Goal: Navigation & Orientation: Understand site structure

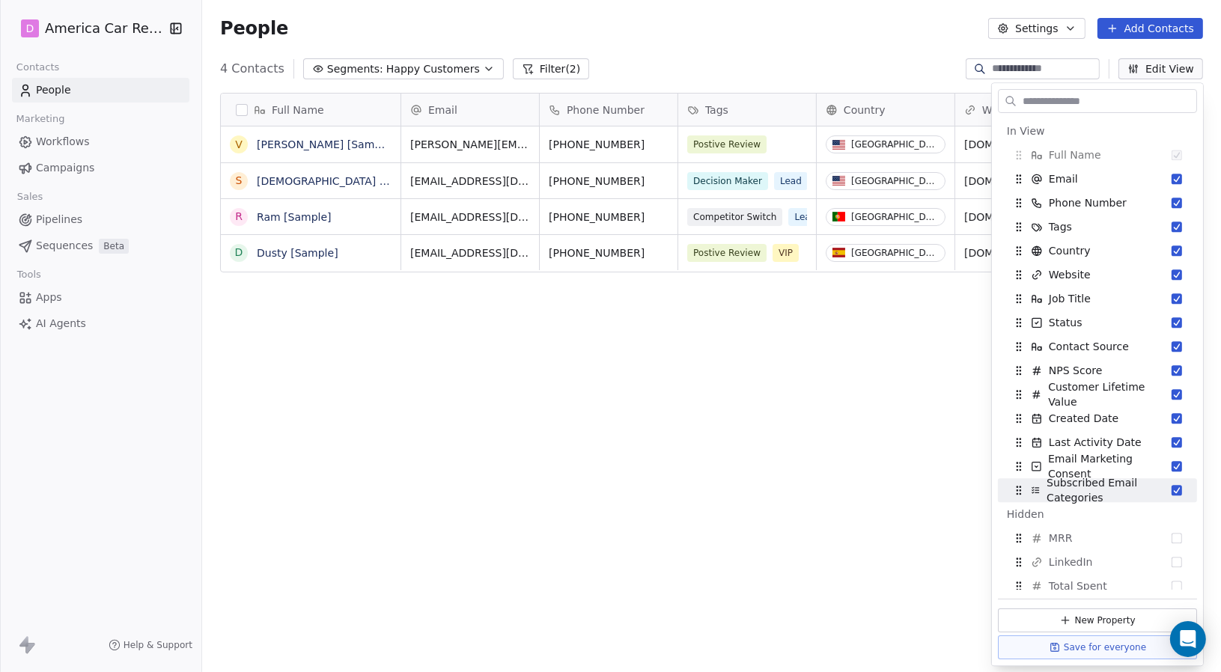
scroll to position [580, 1007]
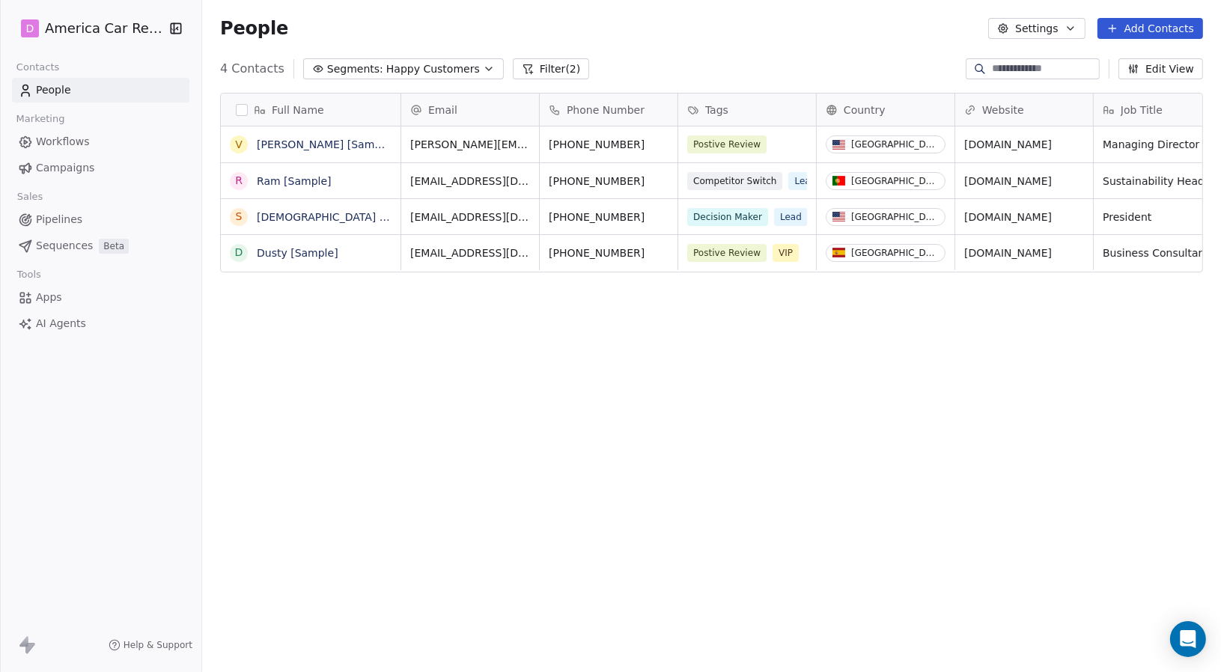
click at [775, 478] on div "Full Name V [PERSON_NAME] [Sample] [PERSON_NAME] [Sample] S [PERSON_NAME] [Samp…" at bounding box center [711, 376] width 1019 height 591
click at [419, 70] on span "Happy Customers" at bounding box center [433, 69] width 94 height 16
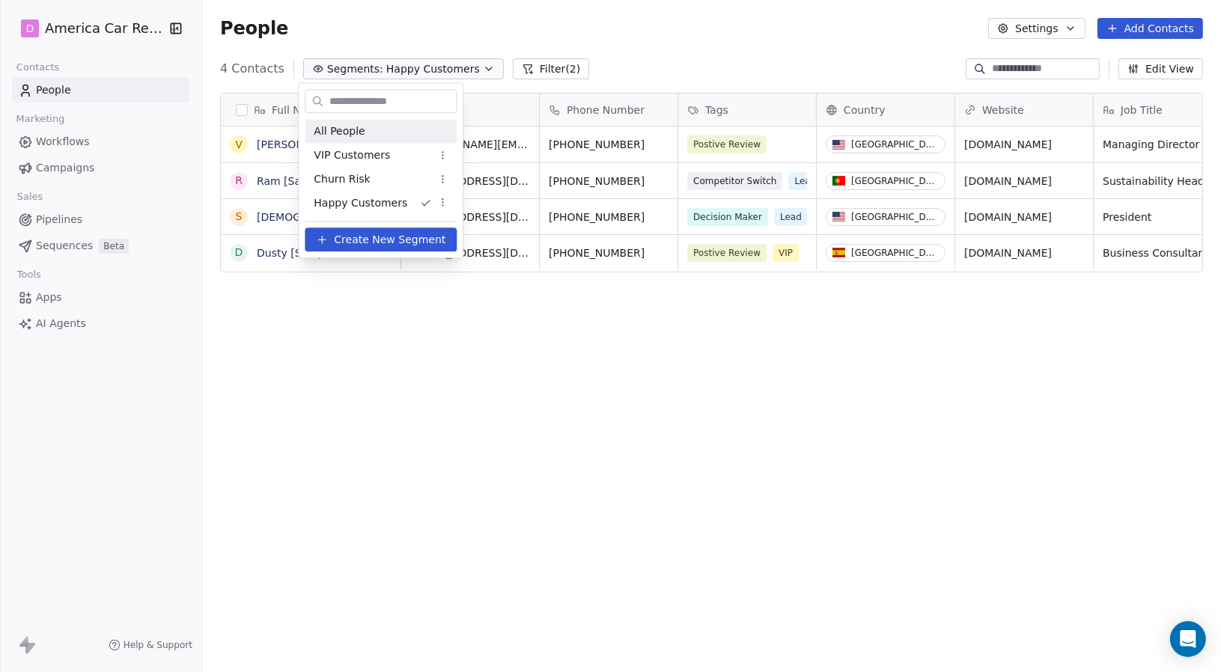
click at [396, 131] on div "All People" at bounding box center [381, 131] width 152 height 24
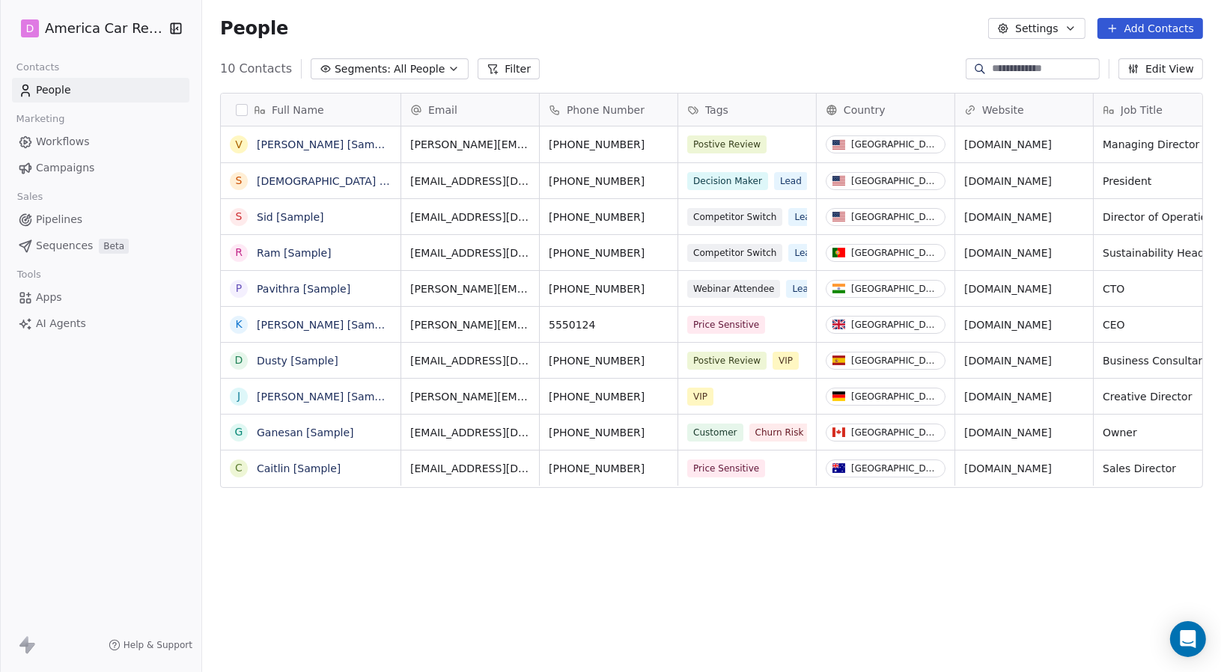
click at [63, 216] on span "Pipelines" at bounding box center [59, 220] width 46 height 16
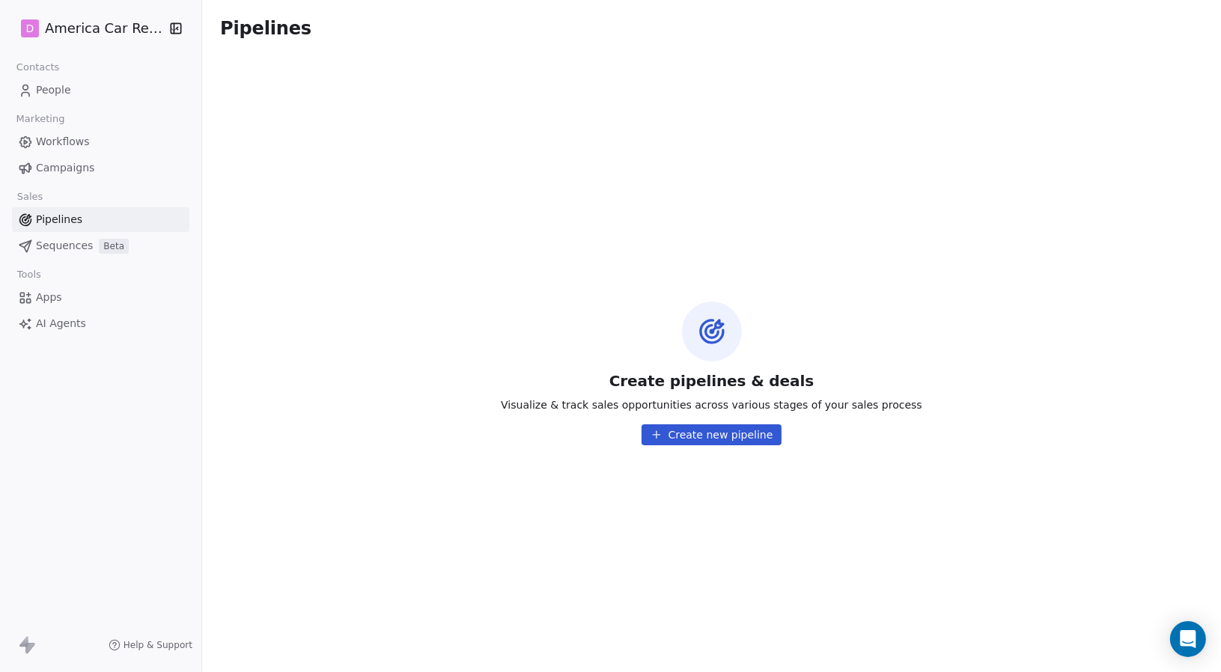
click at [67, 245] on span "Sequences" at bounding box center [64, 246] width 57 height 16
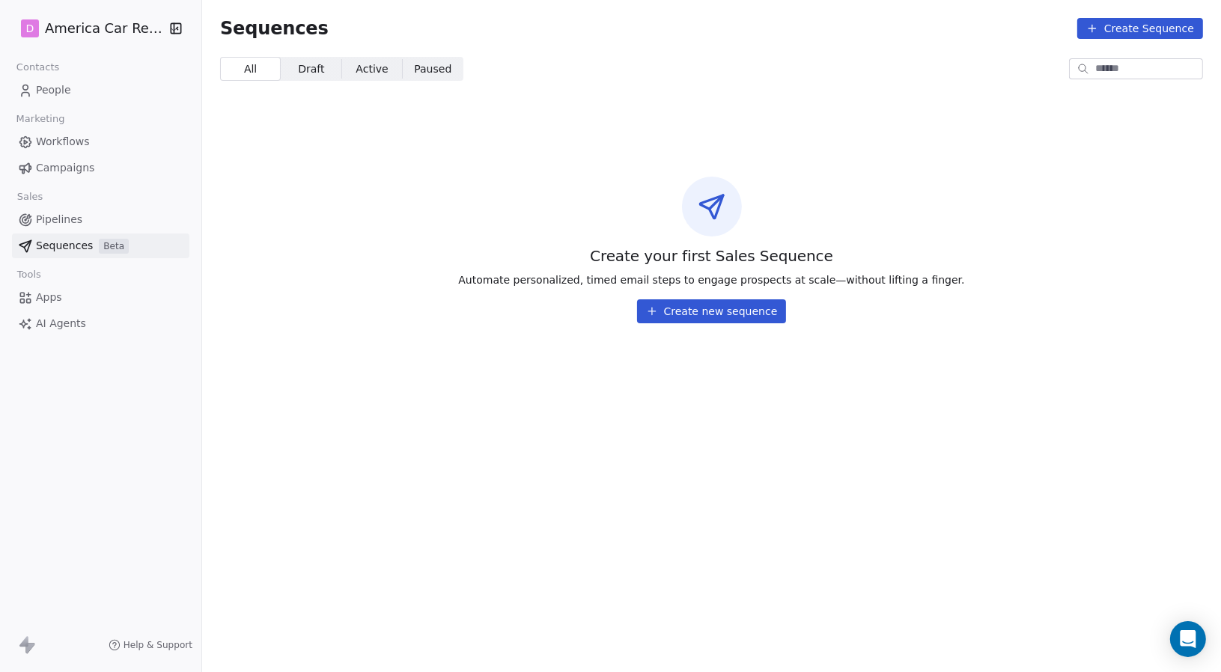
click at [62, 87] on span "People" at bounding box center [53, 90] width 35 height 16
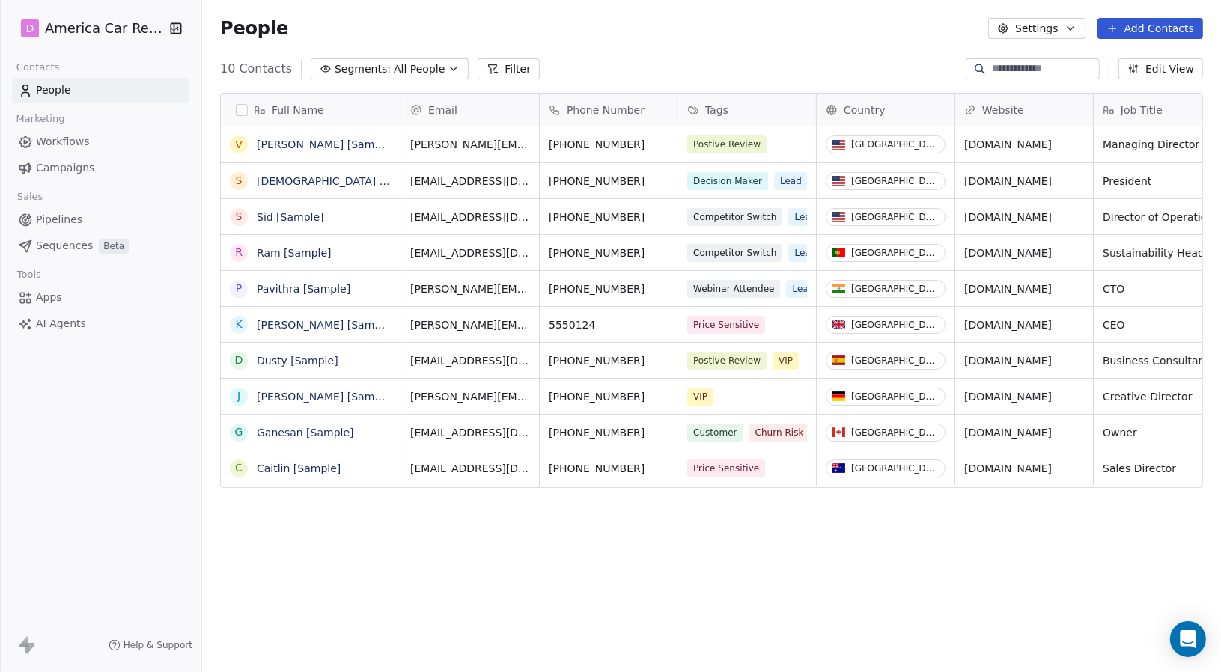
scroll to position [580, 1007]
click at [72, 138] on span "Workflows" at bounding box center [63, 142] width 54 height 16
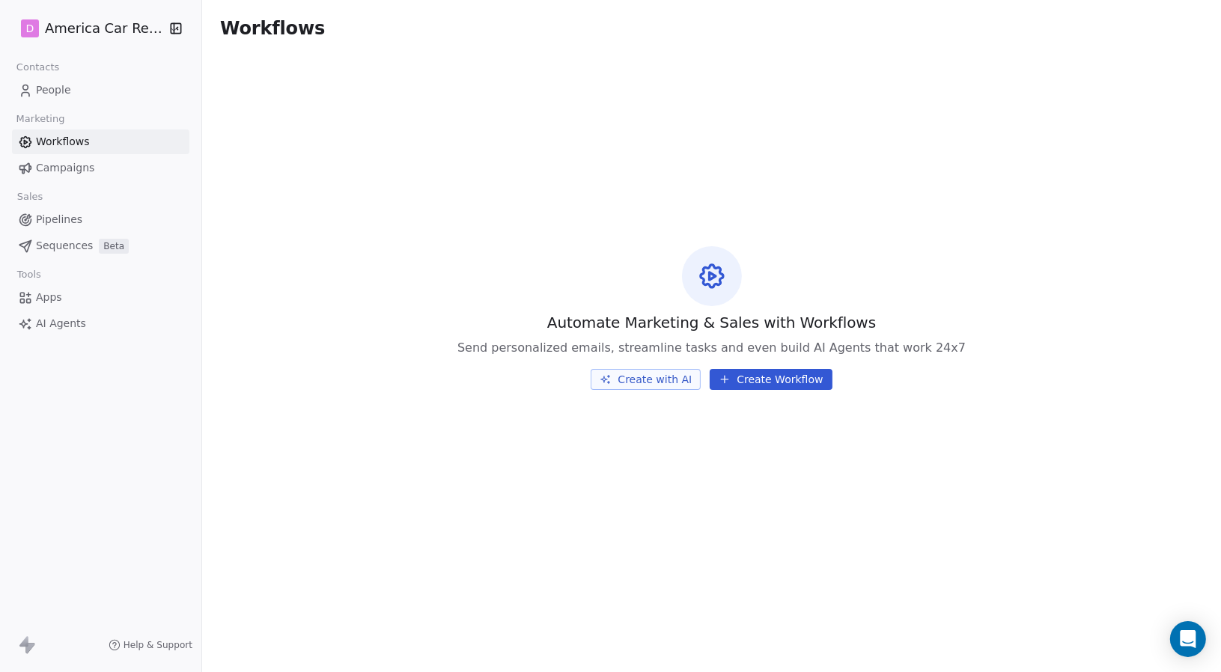
click at [64, 160] on span "Campaigns" at bounding box center [65, 168] width 58 height 16
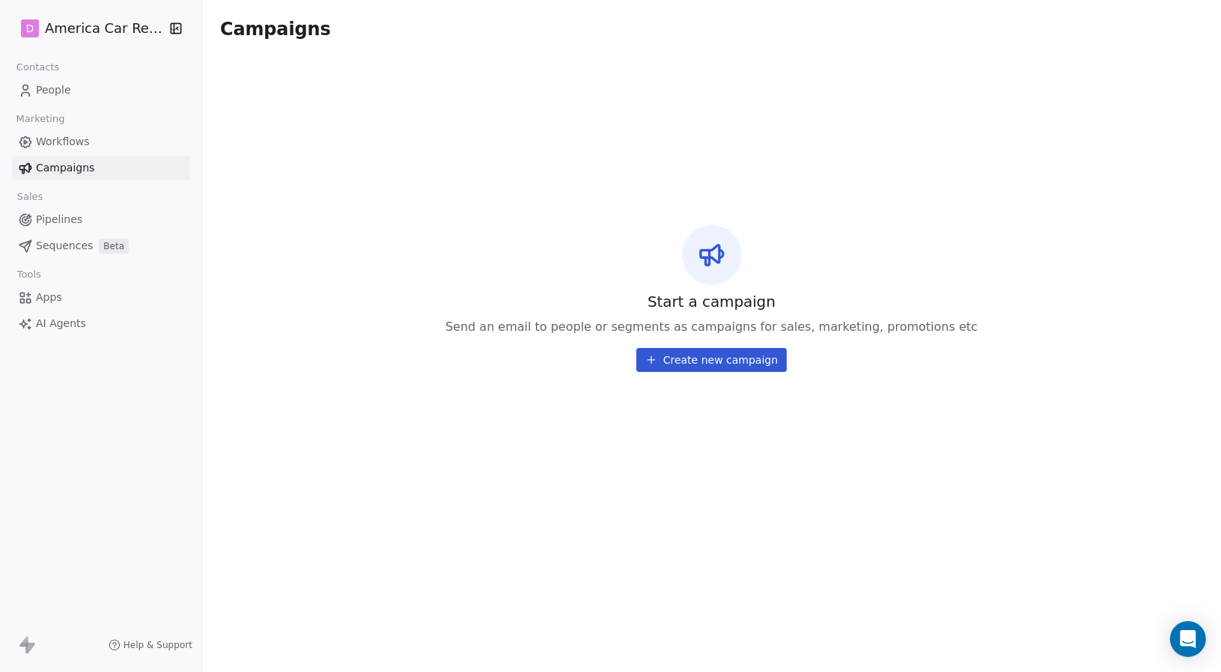
click at [57, 217] on span "Pipelines" at bounding box center [59, 220] width 46 height 16
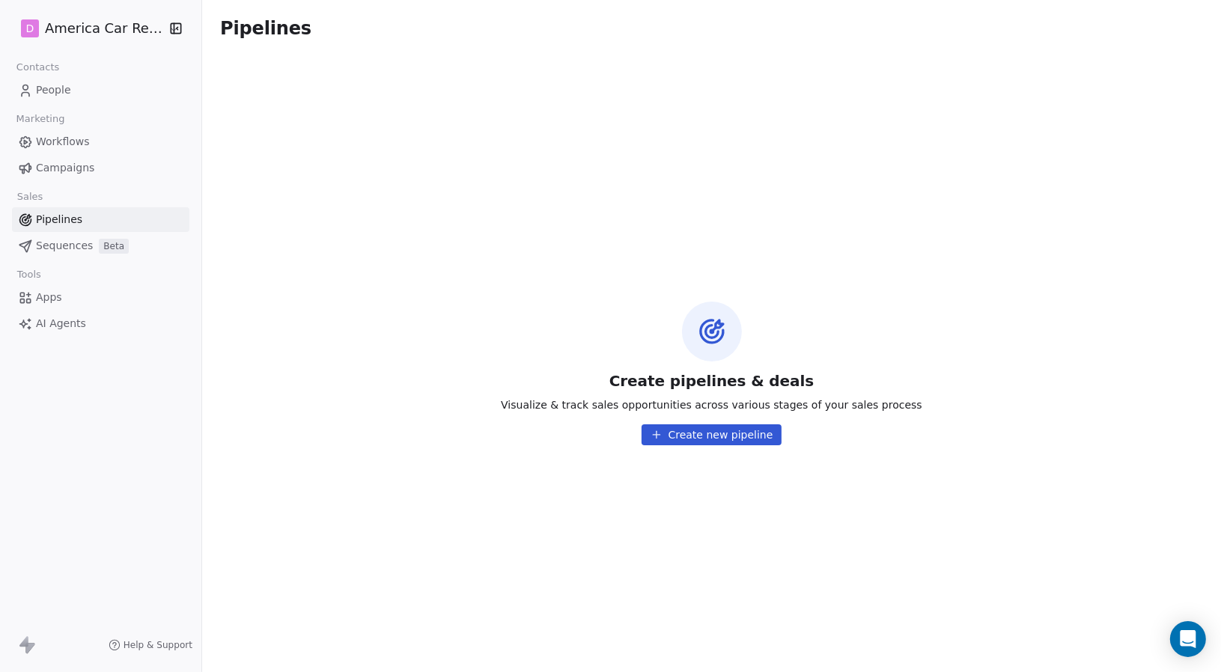
click at [67, 252] on span "Sequences" at bounding box center [64, 246] width 57 height 16
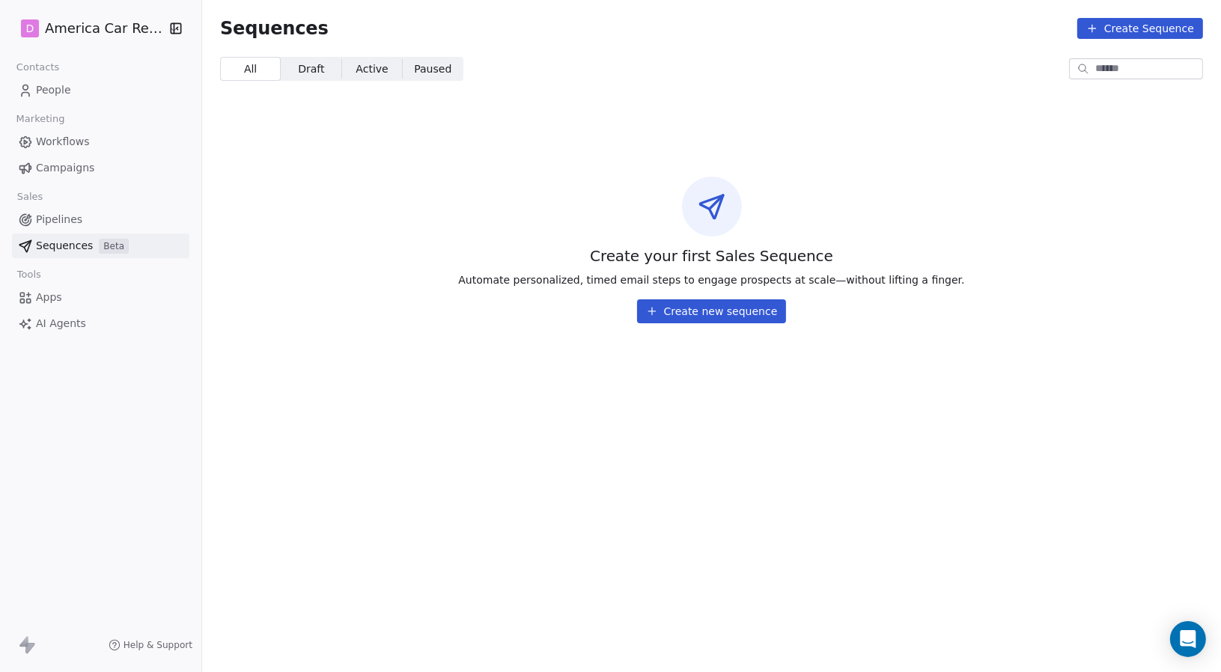
click at [59, 299] on span "Apps" at bounding box center [49, 298] width 26 height 16
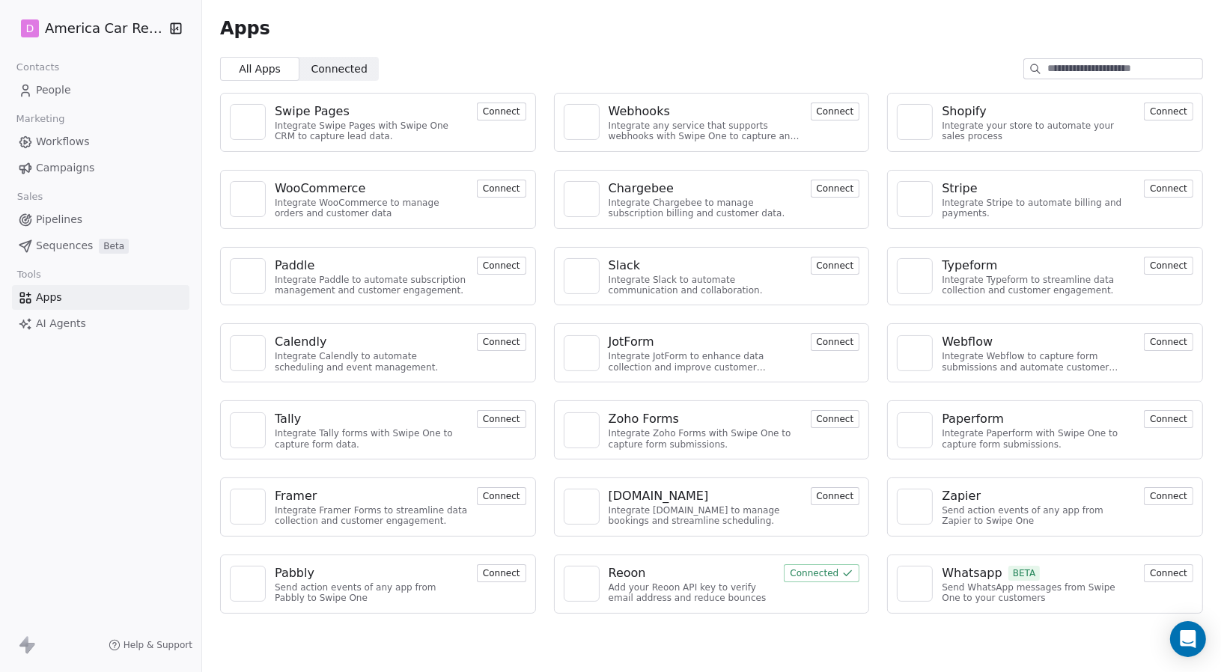
click at [67, 323] on span "AI Agents" at bounding box center [61, 324] width 50 height 16
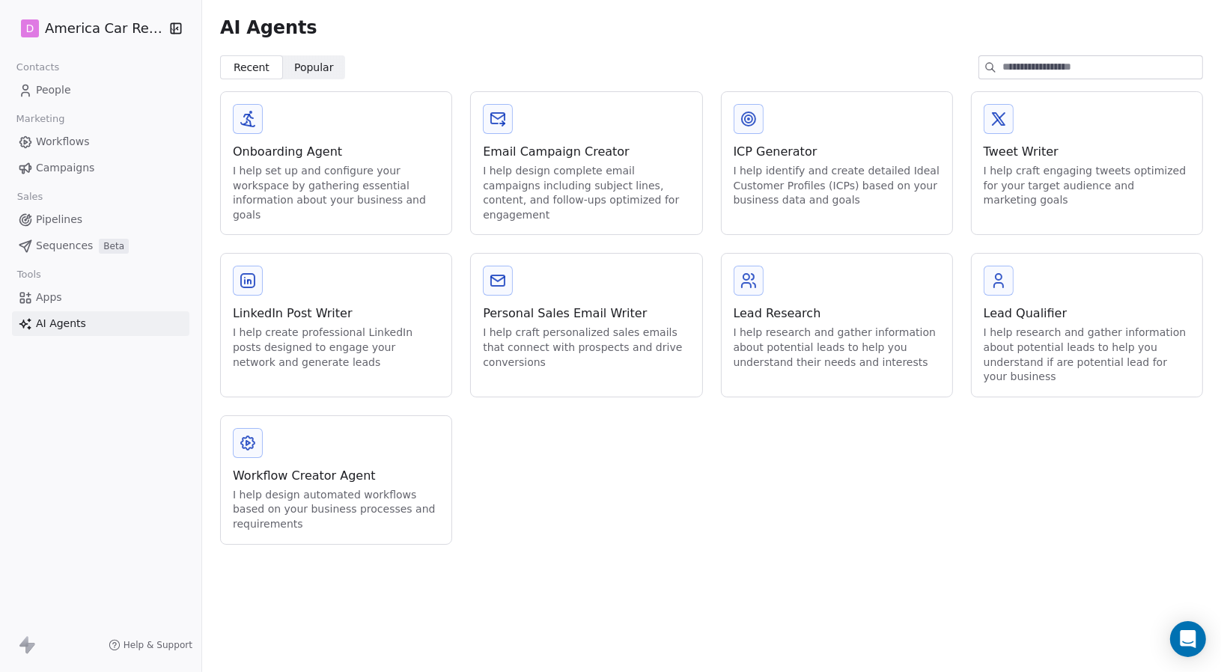
click at [57, 296] on span "Apps" at bounding box center [49, 298] width 26 height 16
